Goal: Check status

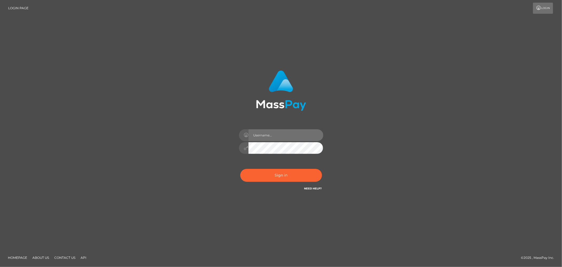
click at [288, 133] on input "text" at bounding box center [285, 135] width 75 height 12
type input "Allyssa"
click at [261, 176] on button "Sign in" at bounding box center [281, 175] width 82 height 13
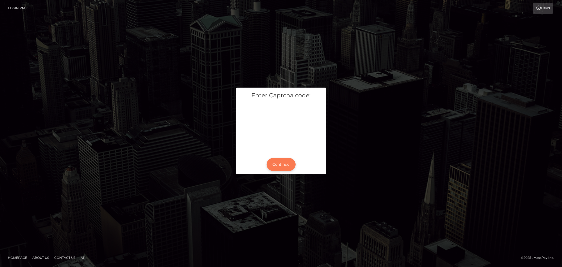
click at [275, 162] on button "Continue" at bounding box center [281, 164] width 29 height 13
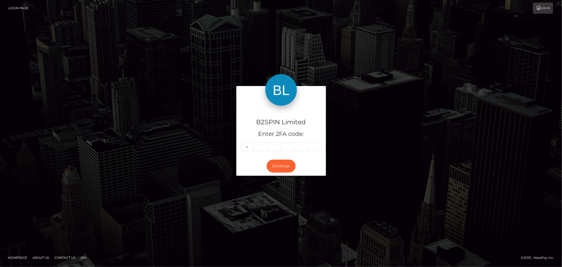
type input "4"
type input "9"
type input "6"
type input "4"
type input "7"
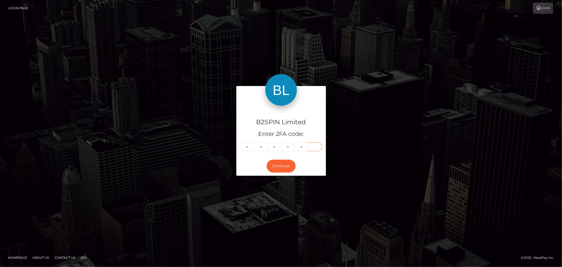
type input "9"
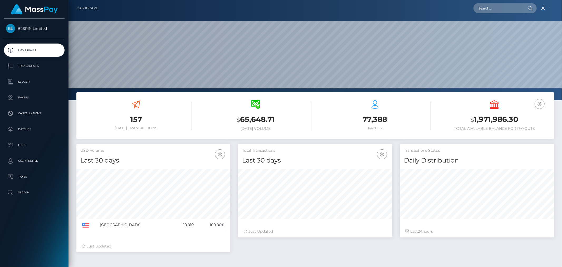
scroll to position [93, 154]
click at [494, 11] on input "text" at bounding box center [499, 8] width 50 height 10
paste input "3295432"
click at [518, 6] on input "3295432" at bounding box center [499, 8] width 50 height 10
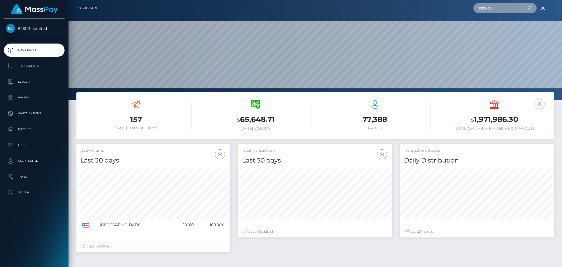
paste input "98347a0c-f47d-4e12-88f8-ac20b85980f3"
type input "98347a0c-f47d-4e12-88f8-ac20b85980f3"
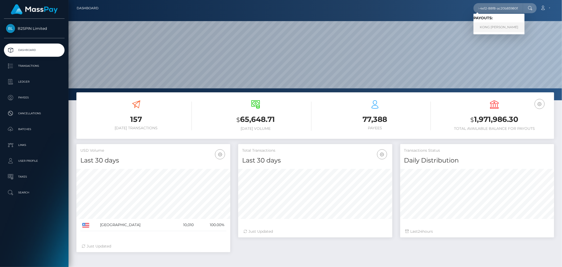
click at [495, 27] on link "KONG YANG" at bounding box center [499, 27] width 51 height 10
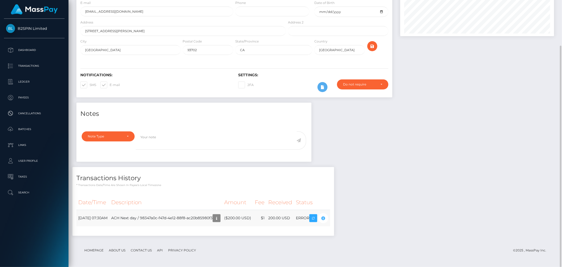
scroll to position [63, 154]
